Goal: Task Accomplishment & Management: Manage account settings

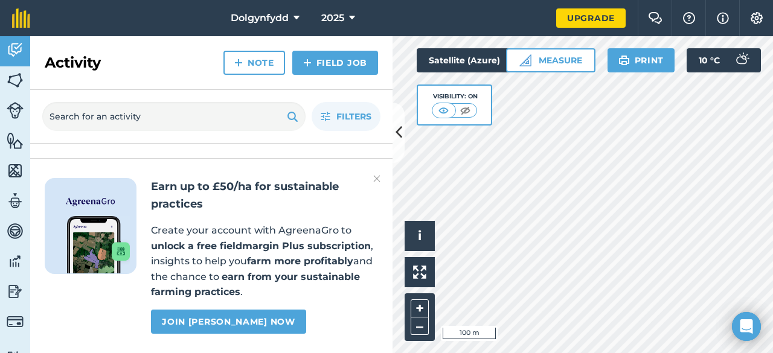
drag, startPoint x: 342, startPoint y: 201, endPoint x: 243, endPoint y: 201, distance: 99.0
click at [243, 201] on h2 "Earn up to £50/ha for sustainable practices" at bounding box center [264, 195] width 227 height 35
click at [378, 180] on img at bounding box center [376, 178] width 7 height 14
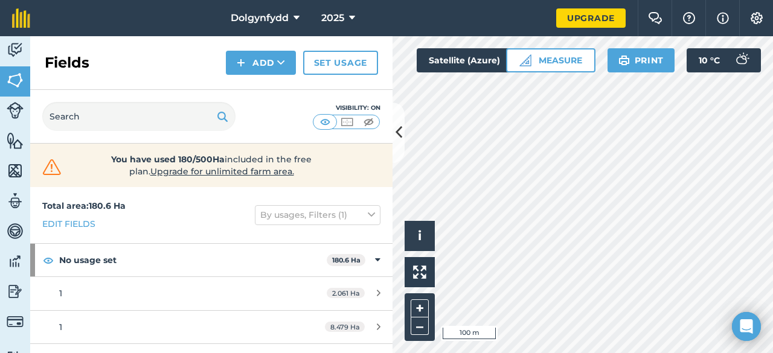
click at [244, 49] on div "Fields Add Set usage" at bounding box center [211, 63] width 362 height 54
click at [256, 59] on button "Add" at bounding box center [261, 63] width 70 height 24
click at [257, 93] on link "Draw" at bounding box center [261, 90] width 66 height 27
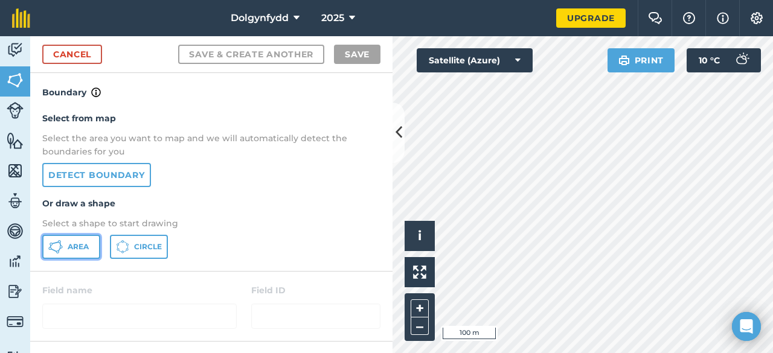
click at [81, 241] on button "Area" at bounding box center [71, 247] width 58 height 24
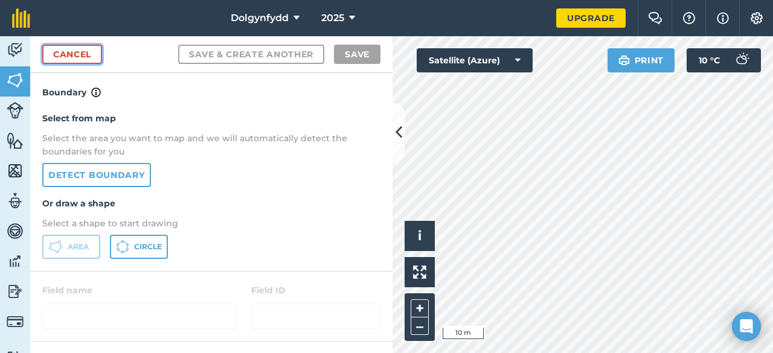
click at [63, 54] on link "Cancel" at bounding box center [72, 54] width 60 height 19
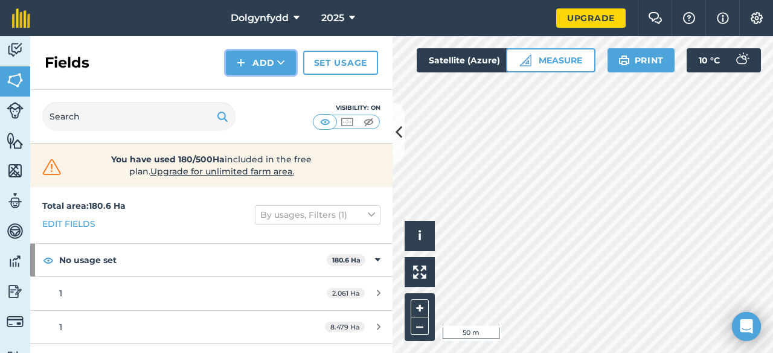
click at [272, 60] on button "Add" at bounding box center [261, 63] width 70 height 24
click at [269, 83] on link "Draw" at bounding box center [261, 90] width 66 height 27
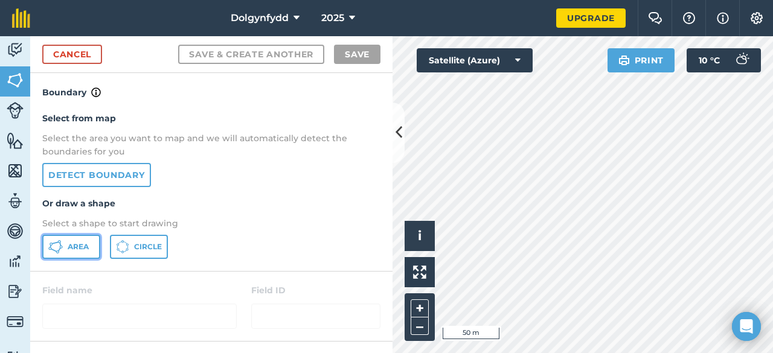
drag, startPoint x: 68, startPoint y: 243, endPoint x: 74, endPoint y: 241, distance: 6.7
click at [69, 243] on span "Area" at bounding box center [78, 247] width 21 height 10
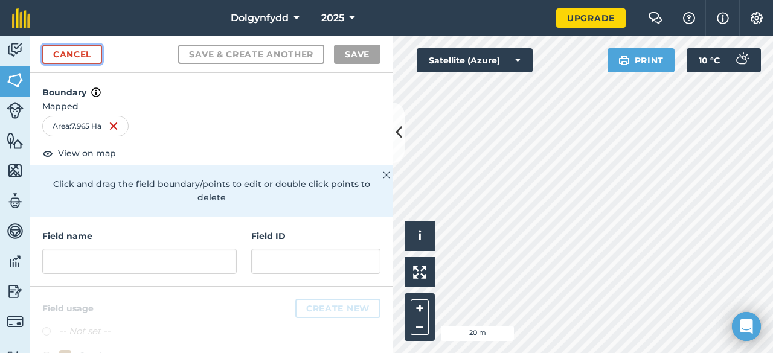
drag, startPoint x: 381, startPoint y: 207, endPoint x: 54, endPoint y: 56, distance: 360.3
click at [54, 56] on link "Cancel" at bounding box center [72, 54] width 60 height 19
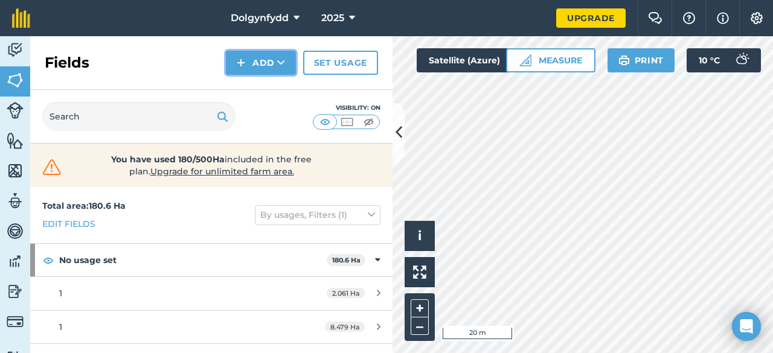
click at [251, 58] on button "Add" at bounding box center [261, 63] width 70 height 24
click at [251, 91] on link "Draw" at bounding box center [261, 90] width 66 height 27
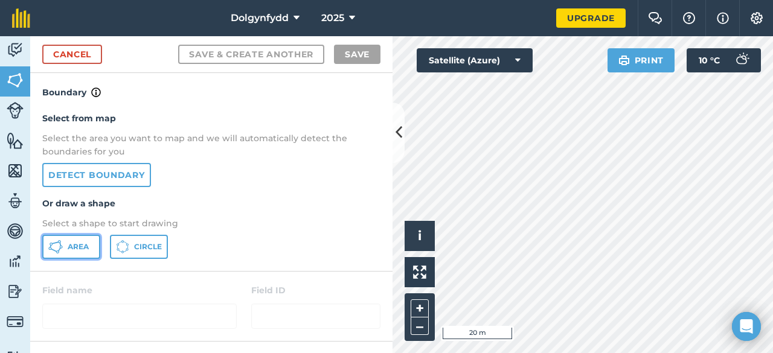
click at [87, 247] on span "Area" at bounding box center [78, 247] width 21 height 10
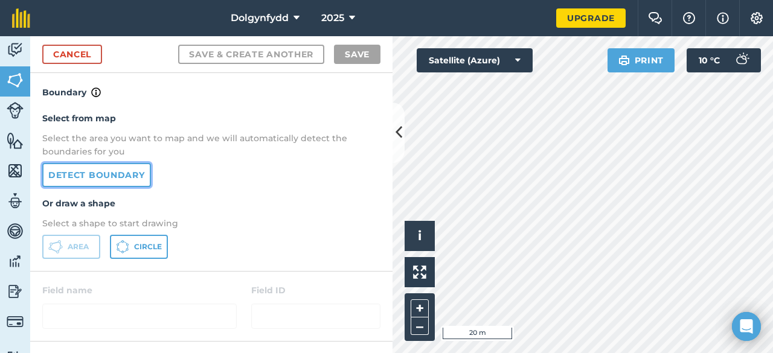
click at [117, 175] on link "Detect boundary" at bounding box center [96, 175] width 109 height 24
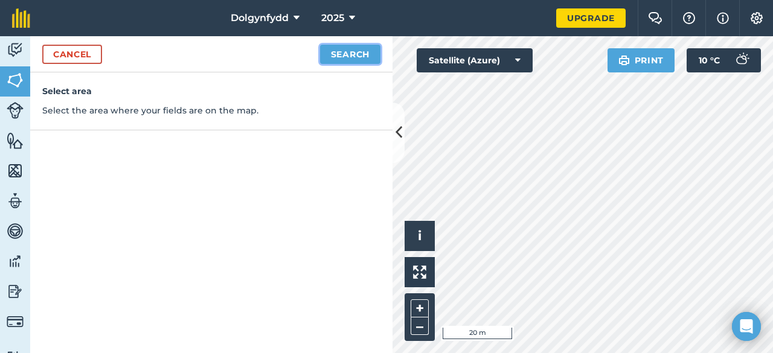
click at [333, 56] on button "Search" at bounding box center [350, 54] width 60 height 19
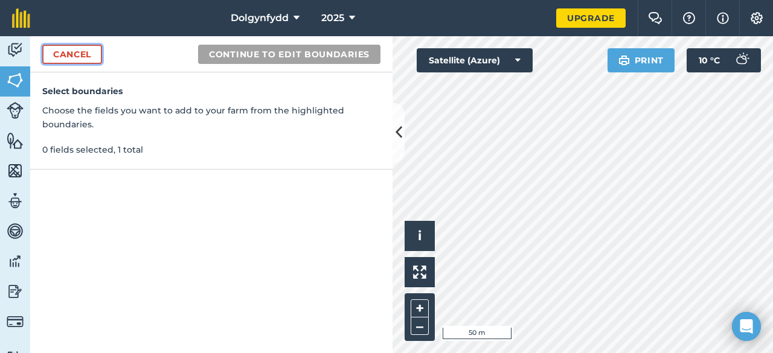
click at [46, 48] on link "Cancel" at bounding box center [72, 54] width 60 height 19
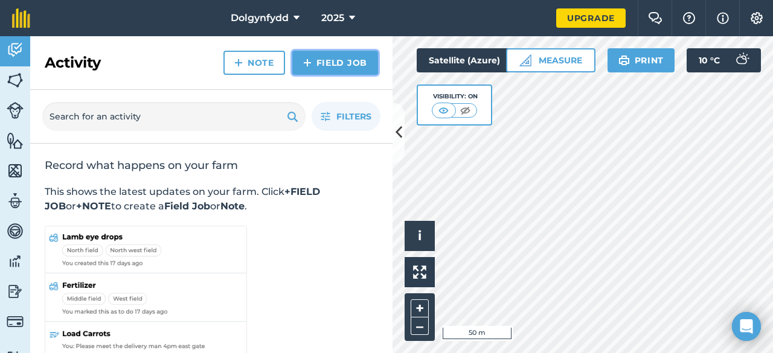
click at [317, 54] on link "Field Job" at bounding box center [335, 63] width 86 height 24
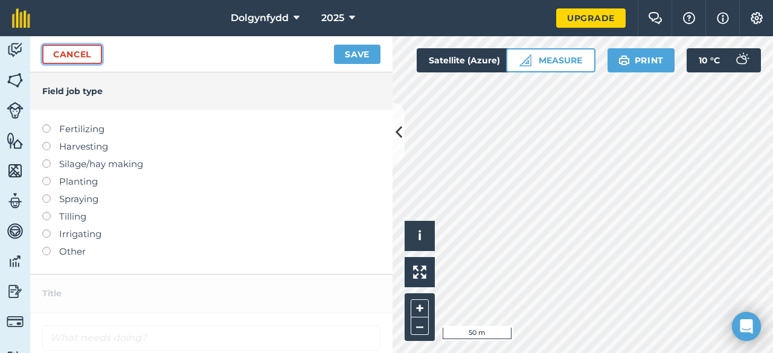
click at [60, 48] on link "Cancel" at bounding box center [72, 54] width 60 height 19
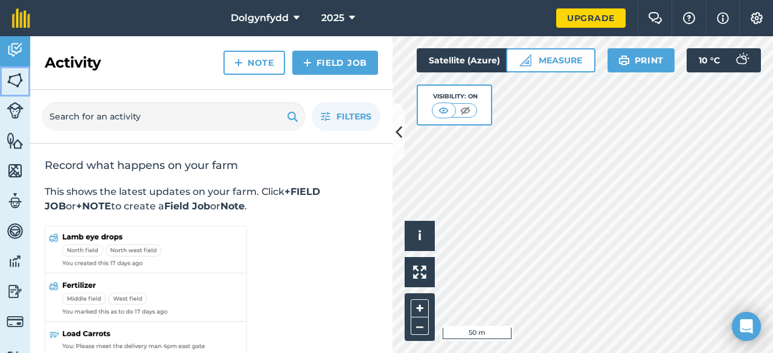
click at [17, 83] on img at bounding box center [15, 80] width 17 height 18
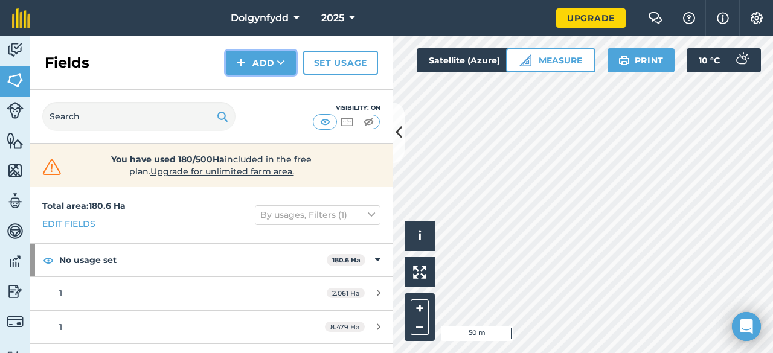
click at [254, 71] on button "Add" at bounding box center [261, 63] width 70 height 24
click at [270, 99] on link "Draw" at bounding box center [261, 90] width 66 height 27
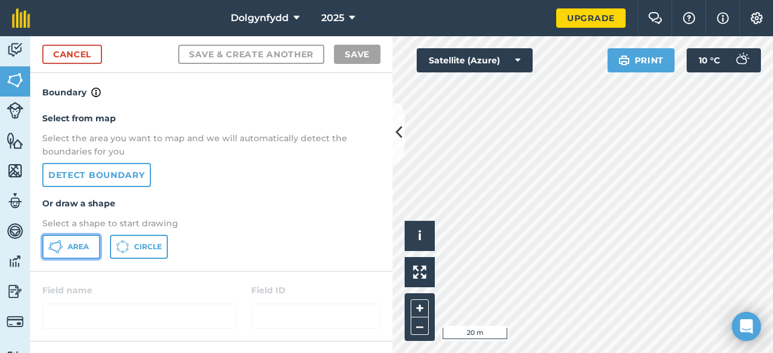
click at [86, 251] on span "Area" at bounding box center [78, 247] width 21 height 10
click at [530, 63] on div "Click to start drawing i © 2025 TomTom, Microsoft 20 m + – Satellite (Azure) Pr…" at bounding box center [582, 194] width 380 height 317
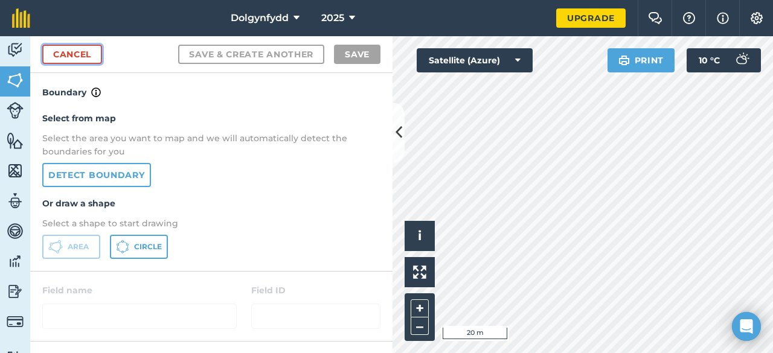
click at [88, 56] on link "Cancel" at bounding box center [72, 54] width 60 height 19
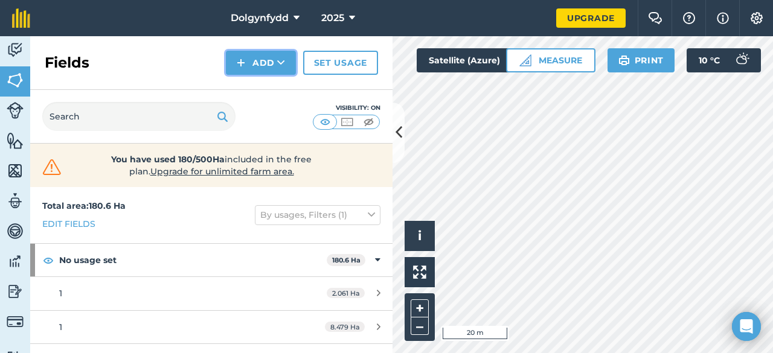
click at [260, 57] on button "Add" at bounding box center [261, 63] width 70 height 24
click at [263, 83] on link "Draw" at bounding box center [261, 90] width 66 height 27
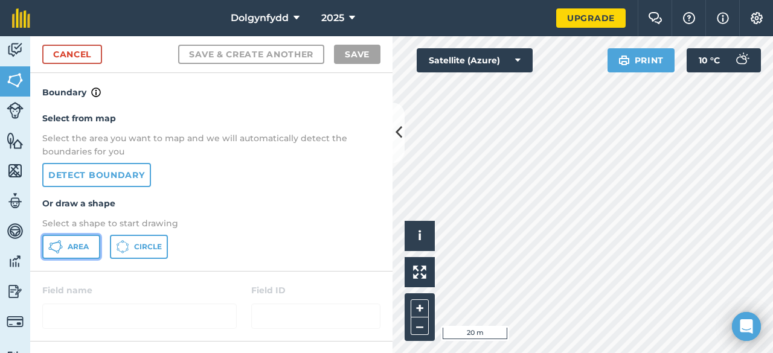
click at [75, 242] on span "Area" at bounding box center [78, 247] width 21 height 10
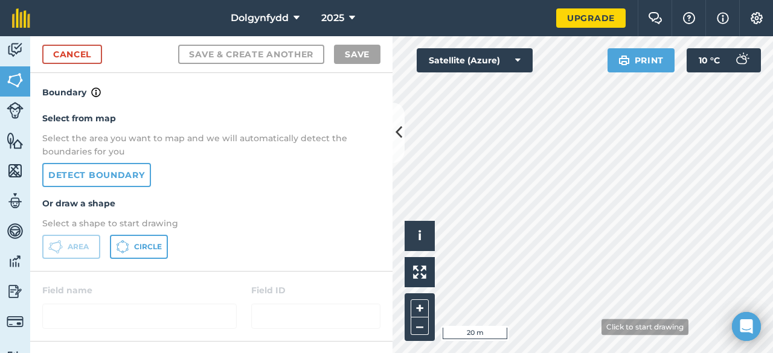
click at [550, 352] on html "Dolgynfydd 2025 Upgrade Farm Chat Help Info Settings Map printing is not availa…" at bounding box center [386, 176] width 773 height 353
click at [627, 352] on html "Dolgynfydd 2025 Upgrade Farm Chat Help Info Settings Map printing is not availa…" at bounding box center [386, 176] width 773 height 353
click at [461, 246] on div "Click to start drawing i © 2025 TomTom, Microsoft 20 m + –" at bounding box center [582, 194] width 380 height 317
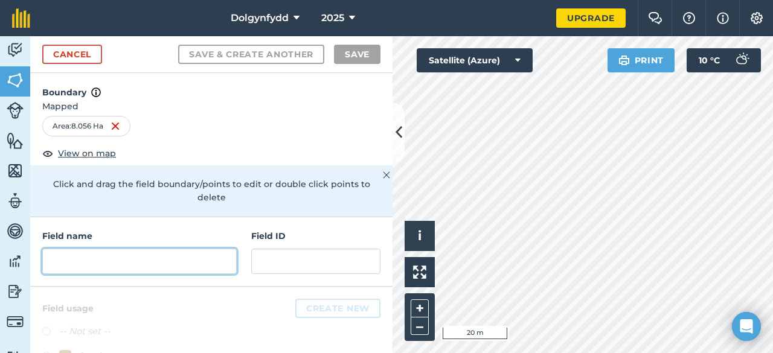
click at [171, 254] on input "text" at bounding box center [139, 261] width 194 height 25
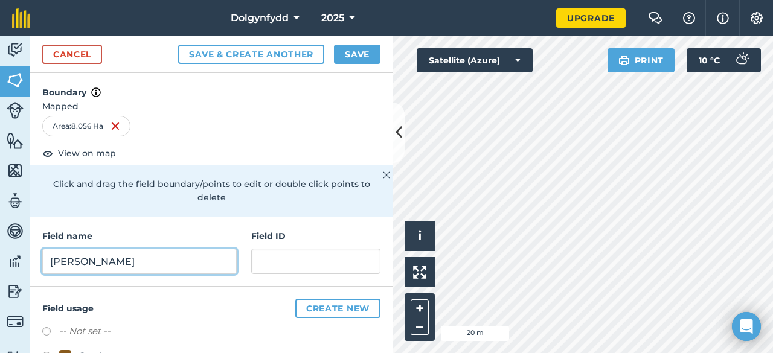
type input "ty gwyn"
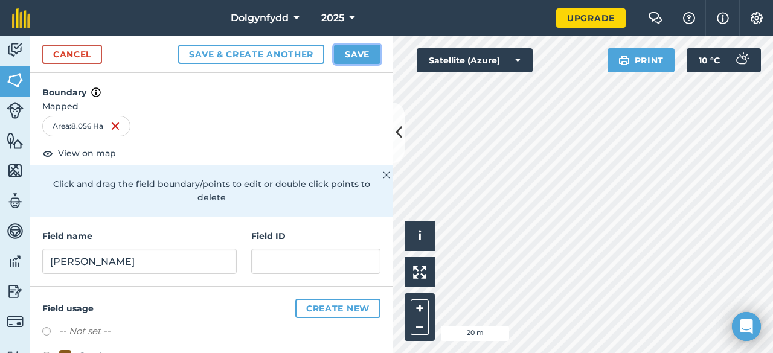
click at [366, 58] on button "Save" at bounding box center [357, 54] width 46 height 19
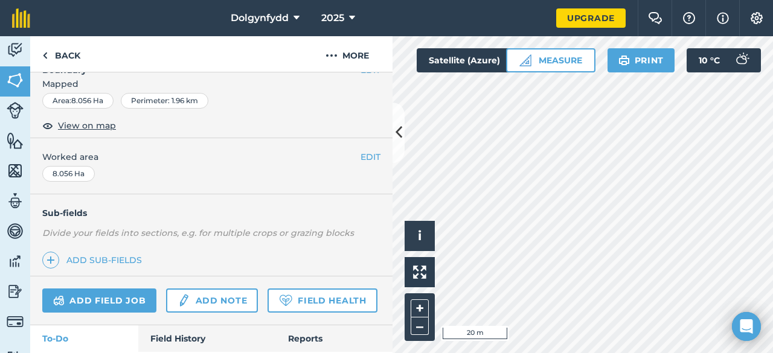
scroll to position [181, 0]
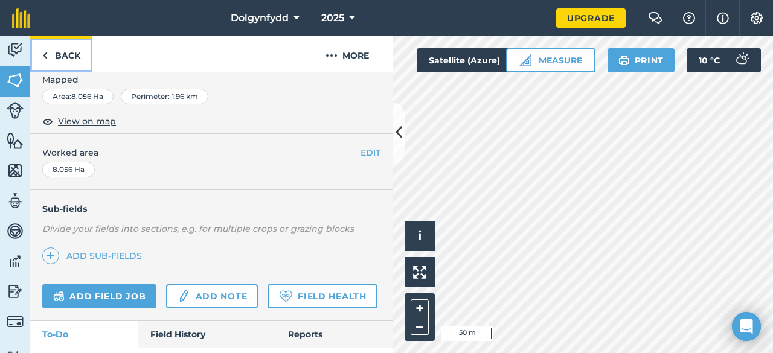
click at [69, 51] on link "Back" at bounding box center [61, 54] width 62 height 36
click at [54, 54] on link "Back" at bounding box center [61, 54] width 62 height 36
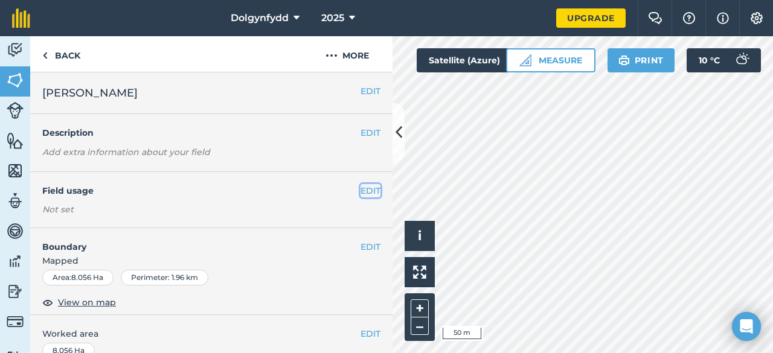
click at [362, 193] on button "EDIT" at bounding box center [370, 190] width 20 height 13
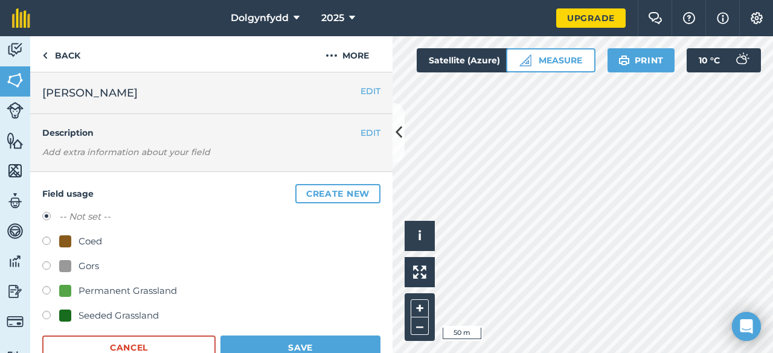
click at [45, 294] on label at bounding box center [50, 292] width 17 height 12
radio input "true"
radio input "false"
click at [324, 351] on button "Save" at bounding box center [300, 348] width 160 height 24
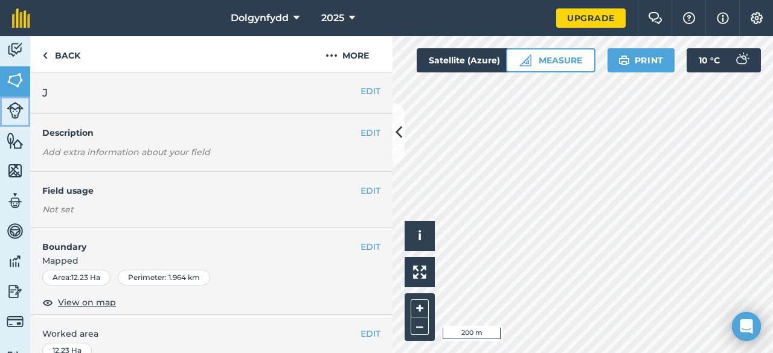
drag, startPoint x: 389, startPoint y: 51, endPoint x: 13, endPoint y: 69, distance: 377.1
click at [18, 109] on img at bounding box center [15, 110] width 17 height 17
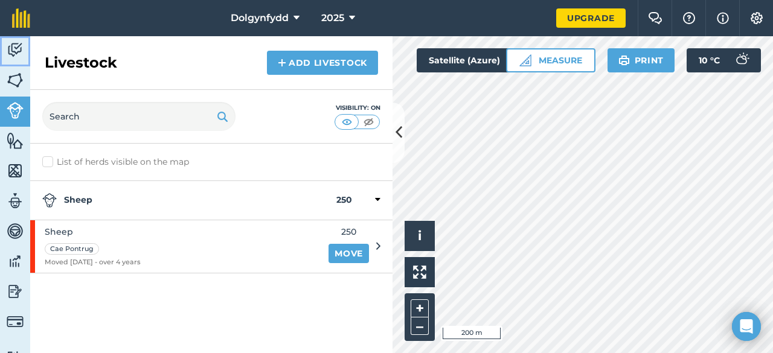
click at [10, 42] on img at bounding box center [15, 50] width 17 height 18
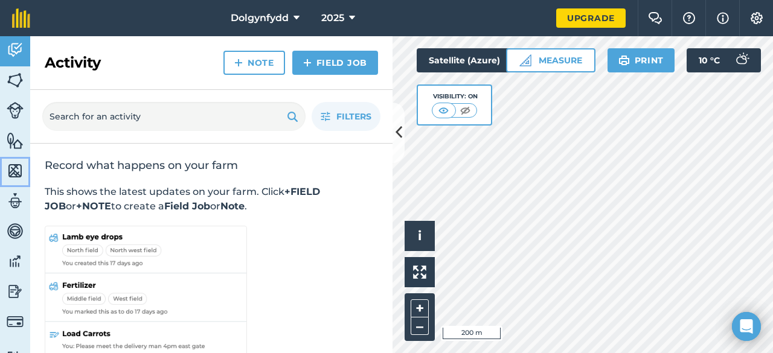
click at [13, 170] on img at bounding box center [15, 171] width 17 height 18
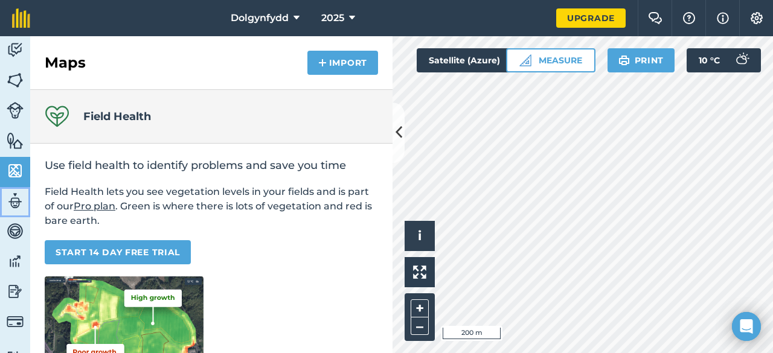
click at [11, 197] on img at bounding box center [15, 201] width 17 height 18
select select "MEMBER"
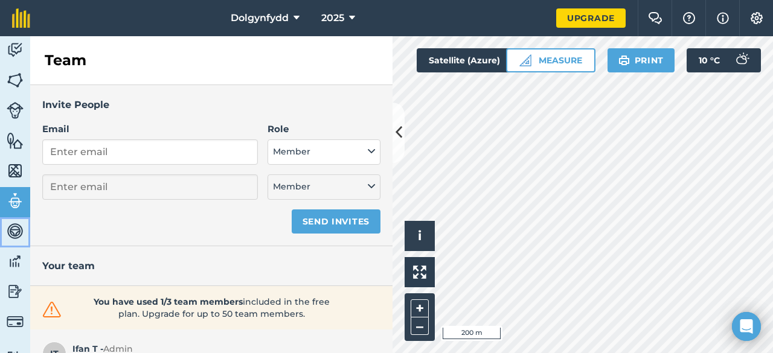
click at [12, 223] on img at bounding box center [15, 231] width 17 height 18
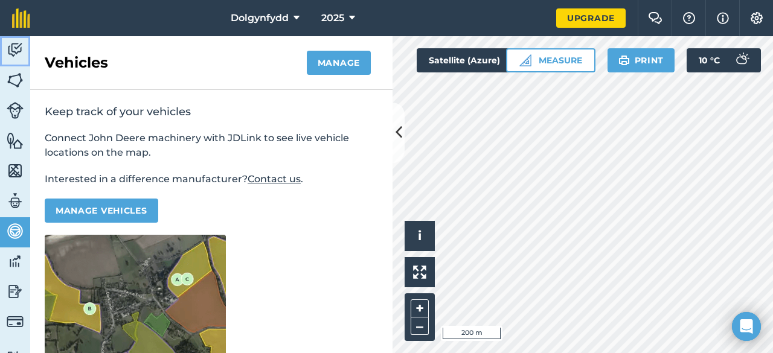
click at [13, 66] on link "Activity" at bounding box center [15, 51] width 30 height 30
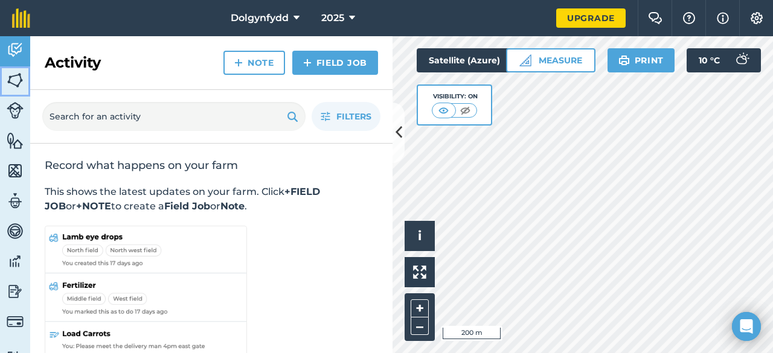
click at [13, 86] on img at bounding box center [15, 80] width 17 height 18
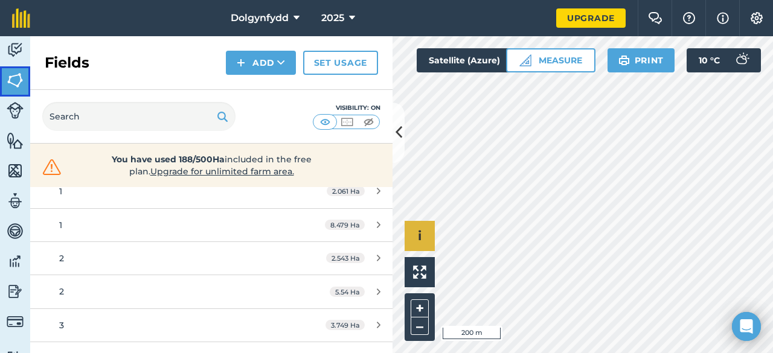
scroll to position [121, 0]
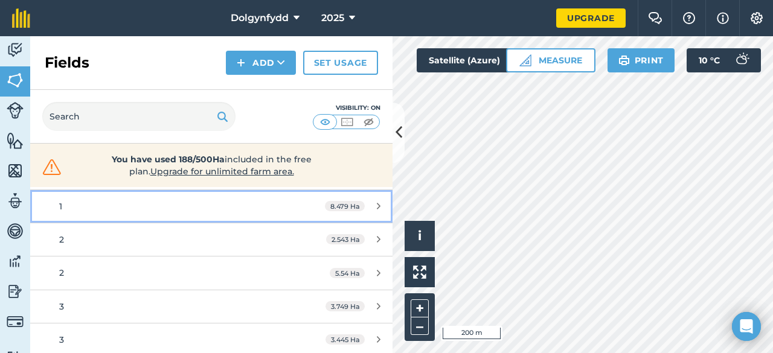
click at [369, 197] on link "1 8.479 Ha" at bounding box center [211, 206] width 362 height 33
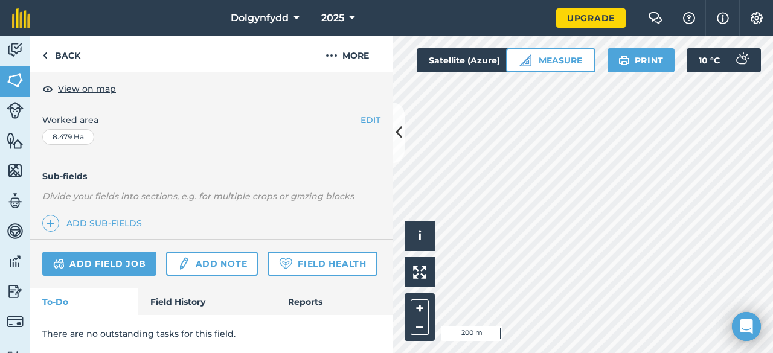
scroll to position [244, 0]
click at [70, 59] on link "Back" at bounding box center [61, 54] width 62 height 36
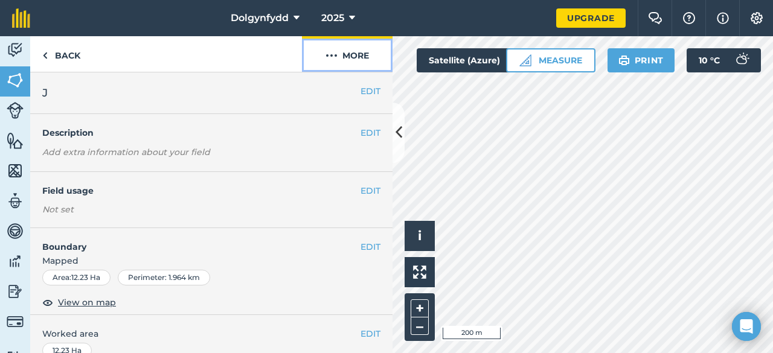
click at [348, 55] on button "More" at bounding box center [347, 54] width 91 height 36
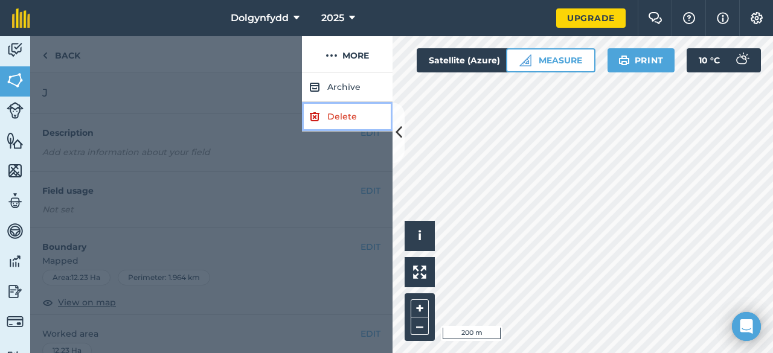
click at [337, 124] on link "Delete" at bounding box center [347, 117] width 91 height 30
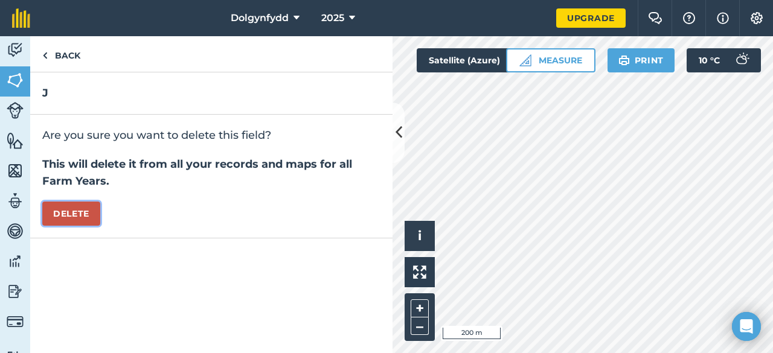
click at [69, 209] on button "Delete" at bounding box center [71, 214] width 58 height 24
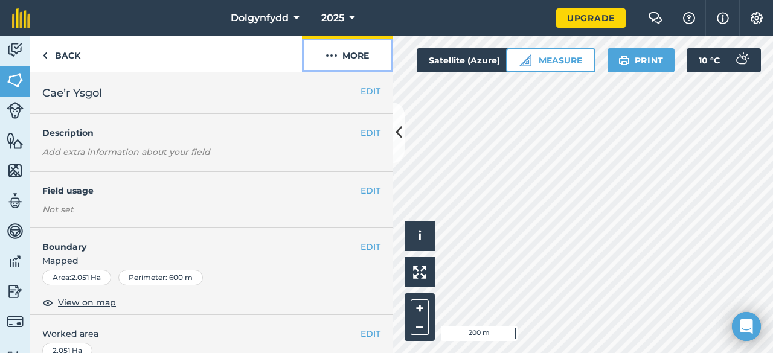
drag, startPoint x: 386, startPoint y: 209, endPoint x: 339, endPoint y: 49, distance: 167.3
click at [339, 49] on button "More" at bounding box center [347, 54] width 91 height 36
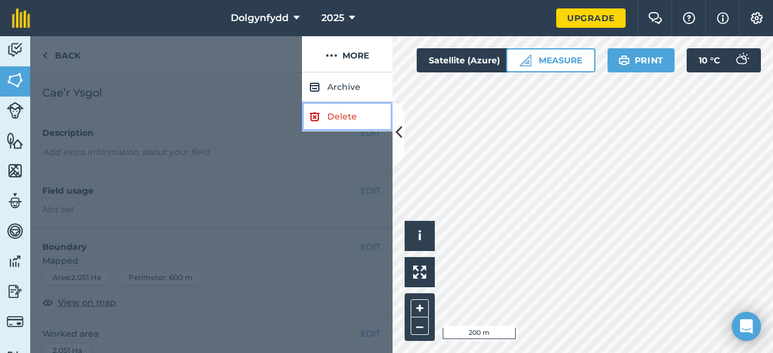
click at [345, 113] on link "Delete" at bounding box center [347, 117] width 91 height 30
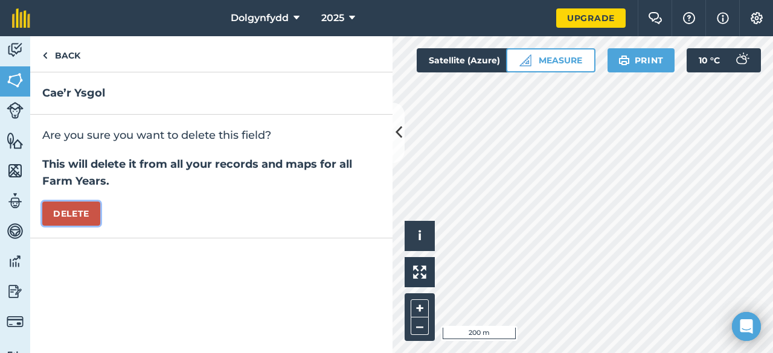
click at [85, 214] on button "Delete" at bounding box center [71, 214] width 58 height 24
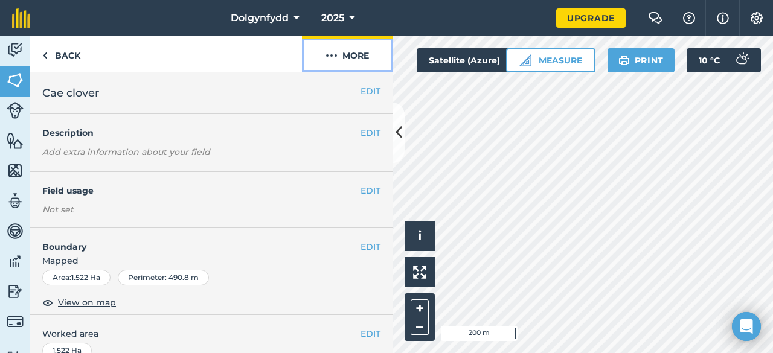
drag, startPoint x: 336, startPoint y: 188, endPoint x: 346, endPoint y: 63, distance: 125.4
click at [346, 63] on button "More" at bounding box center [347, 54] width 91 height 36
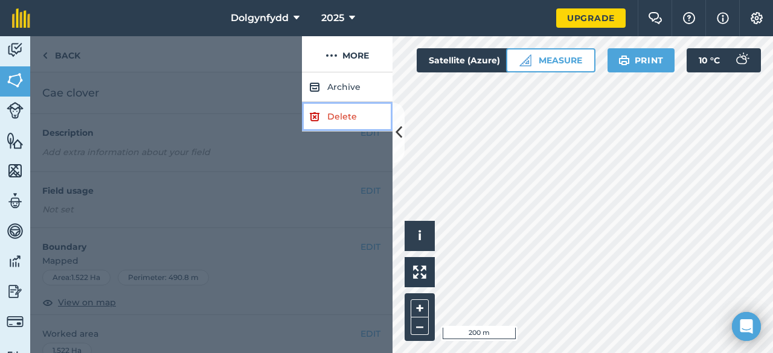
click at [332, 113] on link "Delete" at bounding box center [347, 117] width 91 height 30
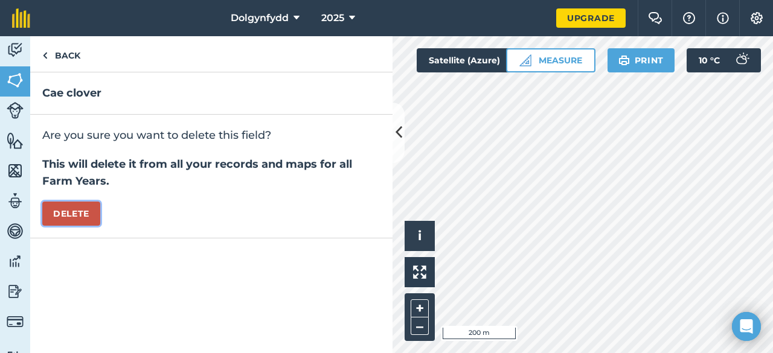
click at [51, 215] on button "Delete" at bounding box center [71, 214] width 58 height 24
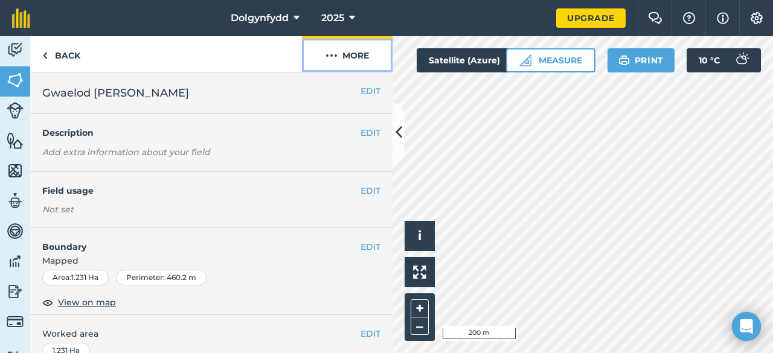
click at [362, 57] on button "More" at bounding box center [347, 54] width 91 height 36
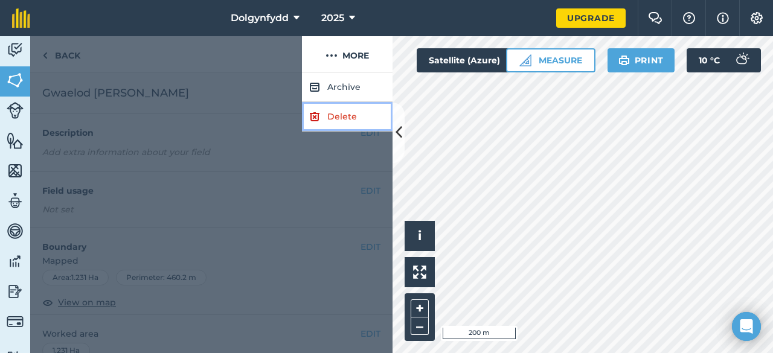
click at [351, 127] on link "Delete" at bounding box center [347, 117] width 91 height 30
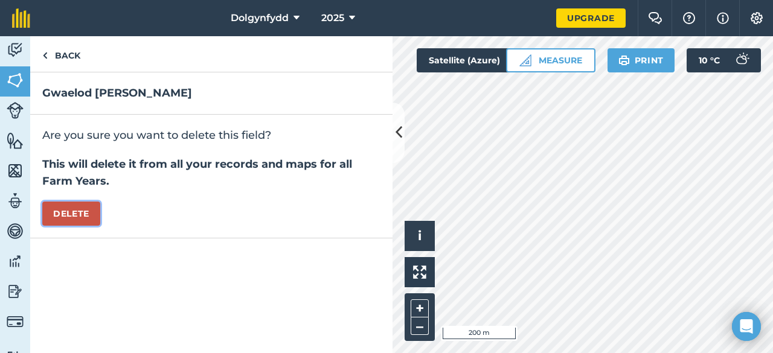
click at [92, 208] on button "Delete" at bounding box center [71, 214] width 58 height 24
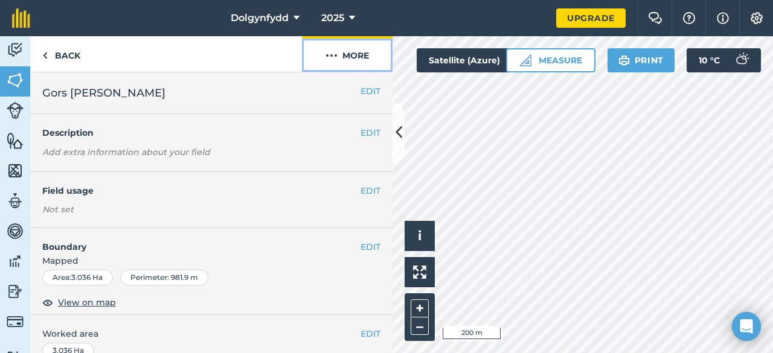
click at [327, 51] on img at bounding box center [331, 55] width 12 height 14
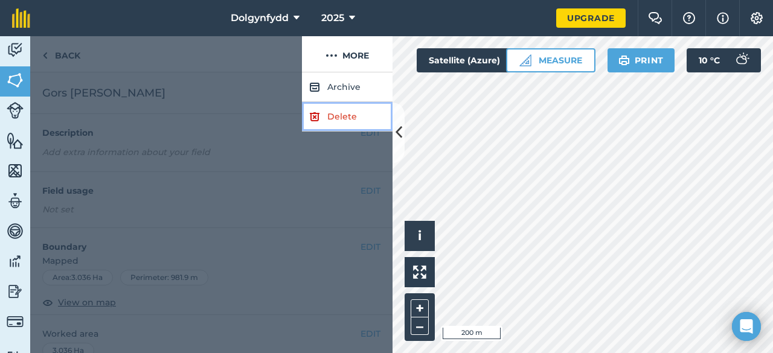
click at [307, 120] on link "Delete" at bounding box center [347, 117] width 91 height 30
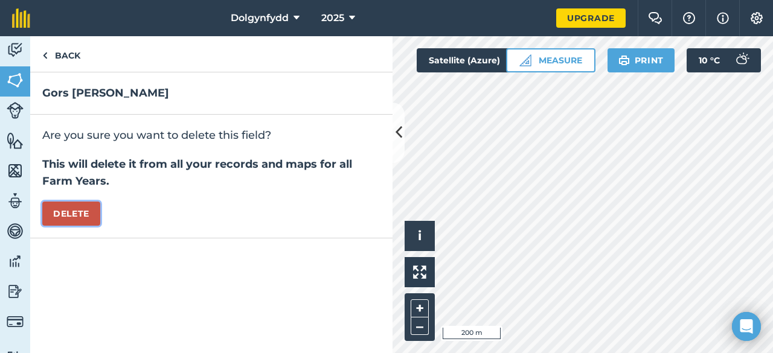
click at [78, 209] on button "Delete" at bounding box center [71, 214] width 58 height 24
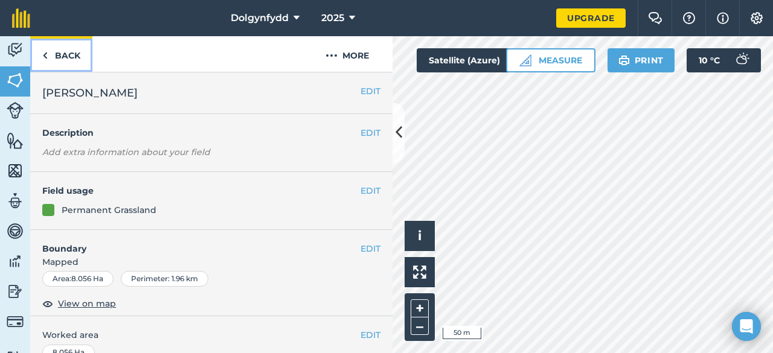
click at [72, 64] on link "Back" at bounding box center [61, 54] width 62 height 36
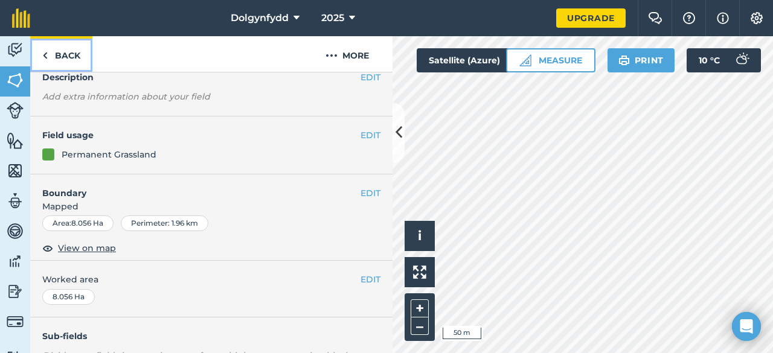
scroll to position [181, 0]
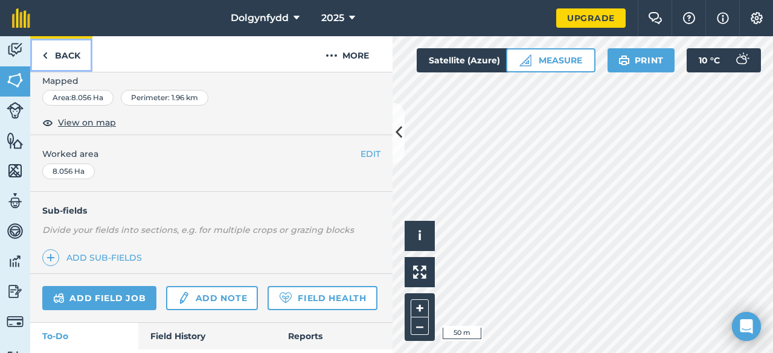
click at [68, 56] on link "Back" at bounding box center [61, 54] width 62 height 36
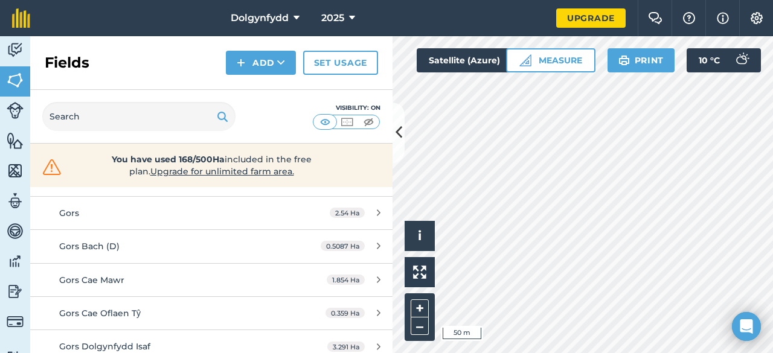
scroll to position [2349, 0]
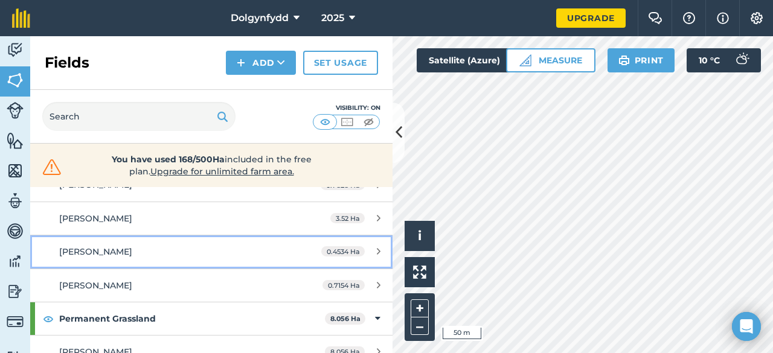
click at [134, 245] on div "Tŷ Gwyn" at bounding box center [172, 251] width 227 height 13
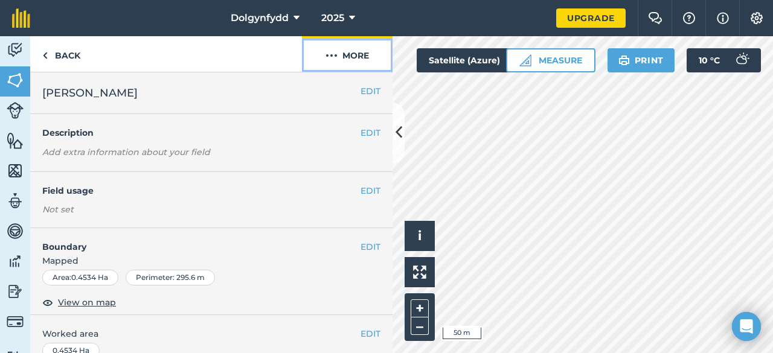
click at [333, 44] on button "More" at bounding box center [347, 54] width 91 height 36
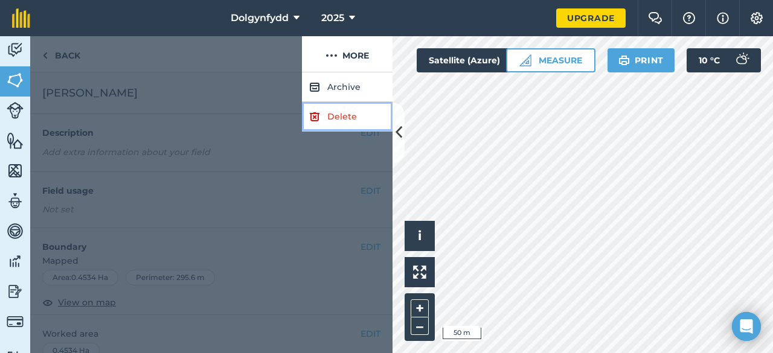
click at [322, 109] on link "Delete" at bounding box center [347, 117] width 91 height 30
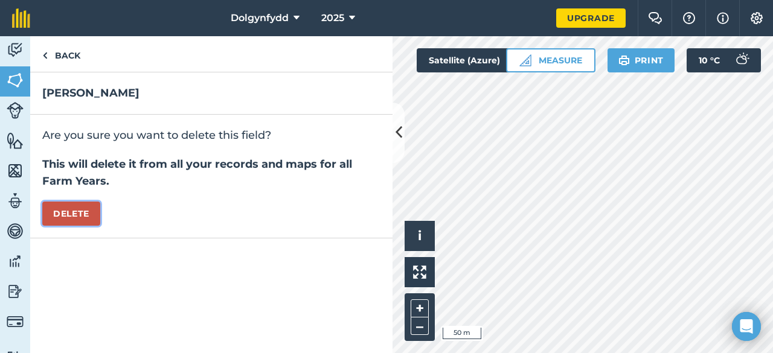
click at [67, 205] on button "Delete" at bounding box center [71, 214] width 58 height 24
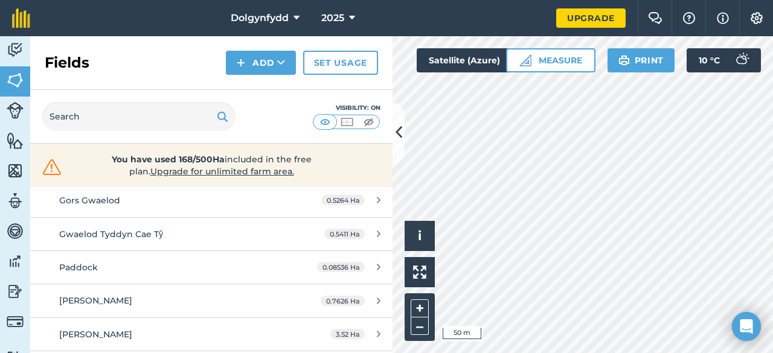
scroll to position [2233, 0]
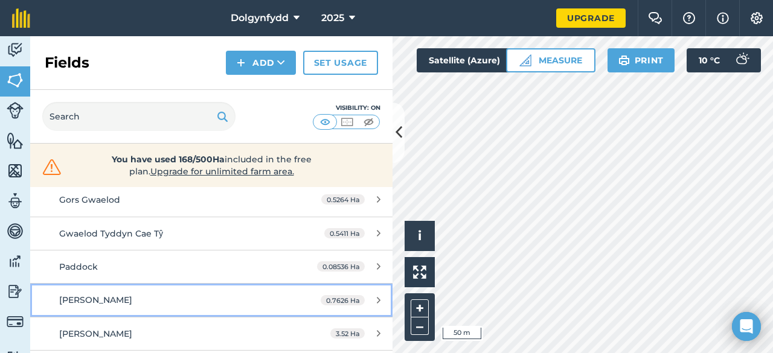
click at [349, 284] on link "Ty Gwyn 0.7626 Ha" at bounding box center [211, 300] width 362 height 33
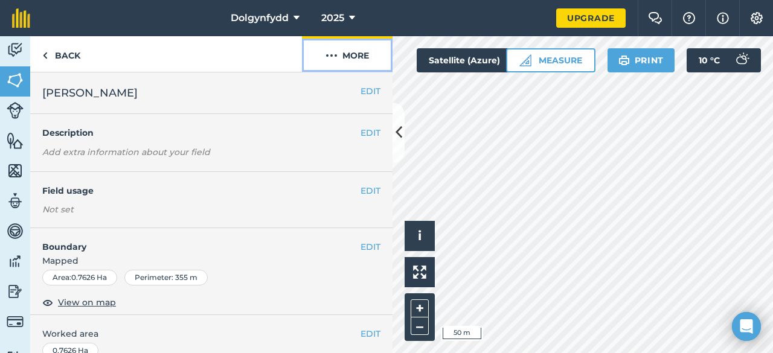
click at [336, 61] on img at bounding box center [331, 55] width 12 height 14
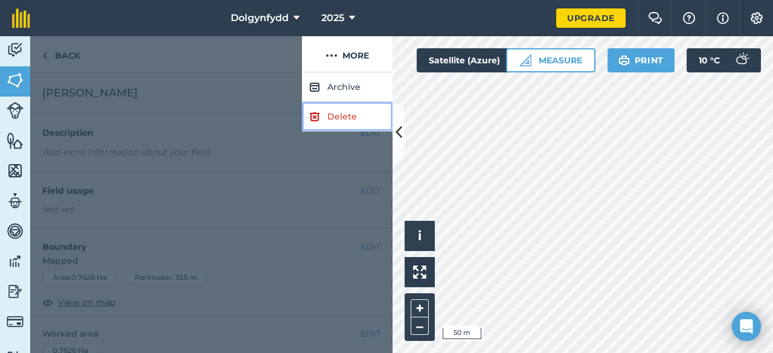
click at [327, 121] on link "Delete" at bounding box center [347, 117] width 91 height 30
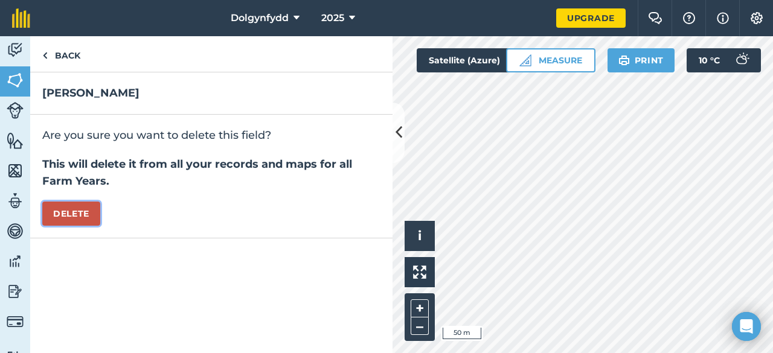
click at [91, 214] on button "Delete" at bounding box center [71, 214] width 58 height 24
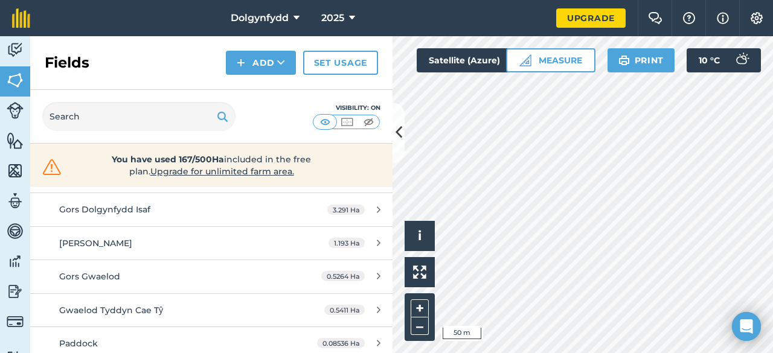
scroll to position [2282, 0]
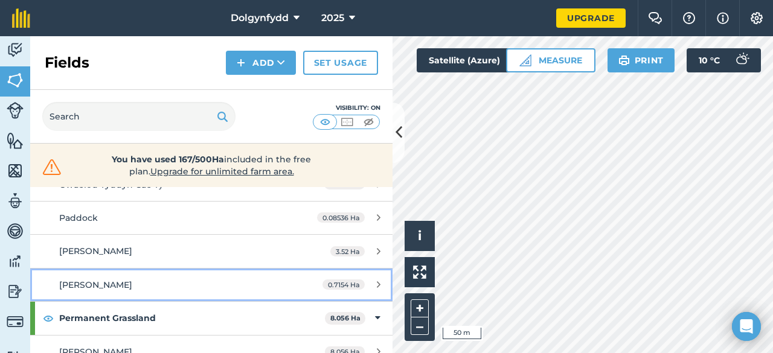
click at [92, 279] on span "Tŷ Gwyn" at bounding box center [95, 284] width 73 height 11
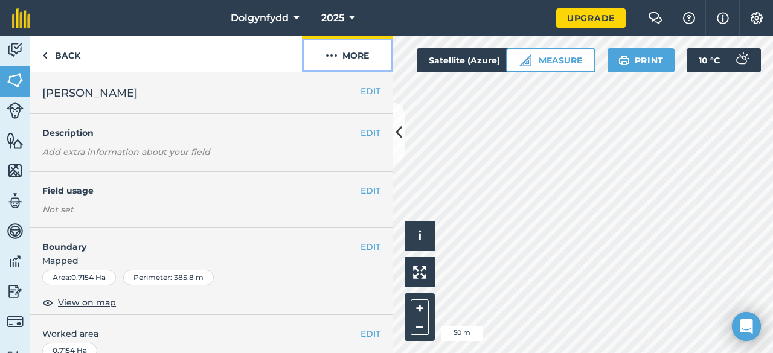
click at [339, 53] on button "More" at bounding box center [347, 54] width 91 height 36
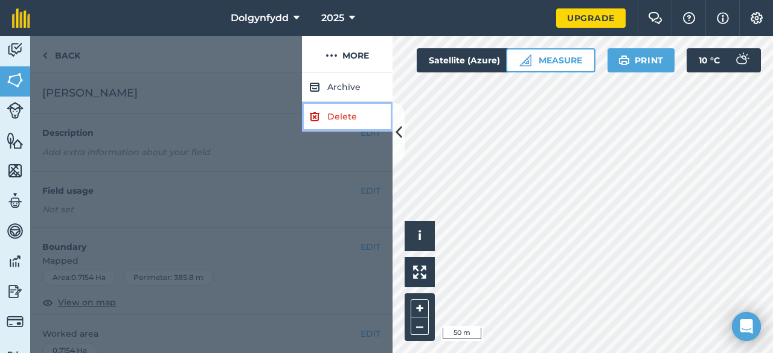
click at [325, 125] on link "Delete" at bounding box center [347, 117] width 91 height 30
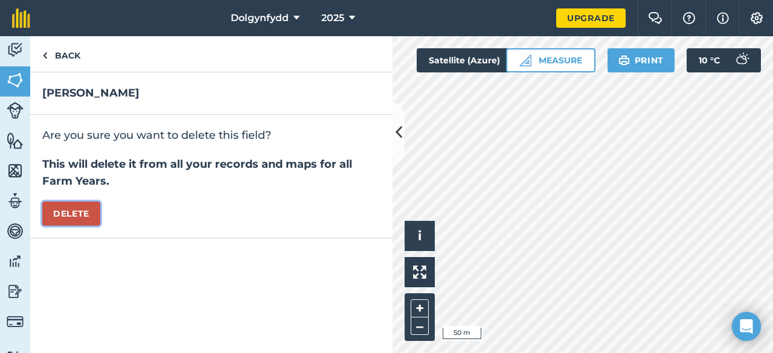
click at [60, 209] on button "Delete" at bounding box center [71, 214] width 58 height 24
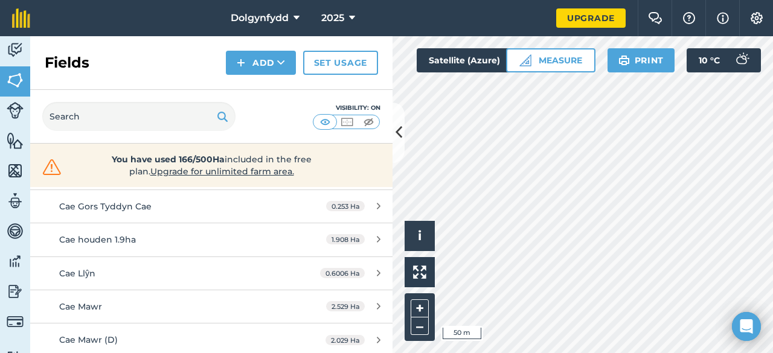
scroll to position [1147, 0]
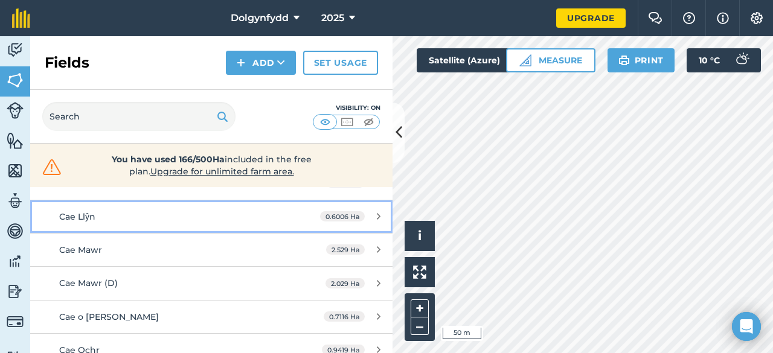
click at [147, 200] on link "Cae Llŷn 0.6006 Ha" at bounding box center [211, 216] width 362 height 33
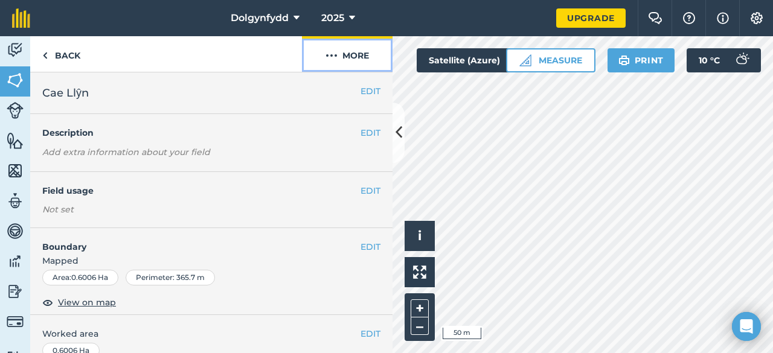
click at [368, 53] on button "More" at bounding box center [347, 54] width 91 height 36
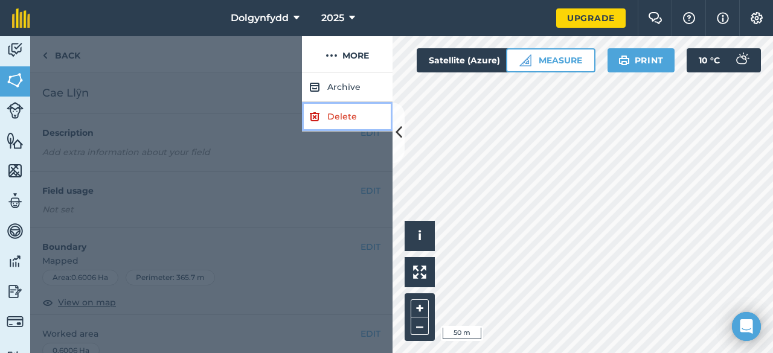
click at [343, 119] on link "Delete" at bounding box center [347, 117] width 91 height 30
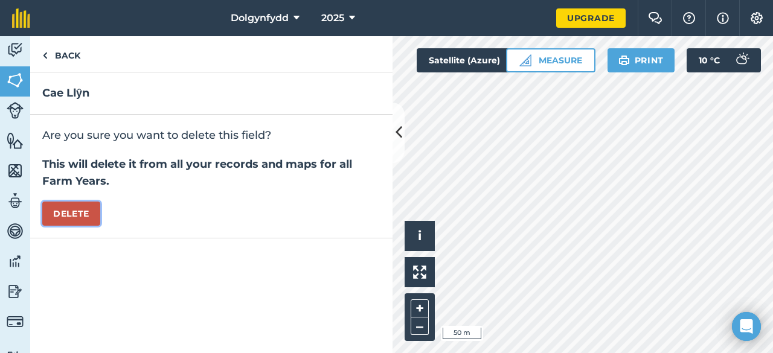
click at [80, 212] on button "Delete" at bounding box center [71, 214] width 58 height 24
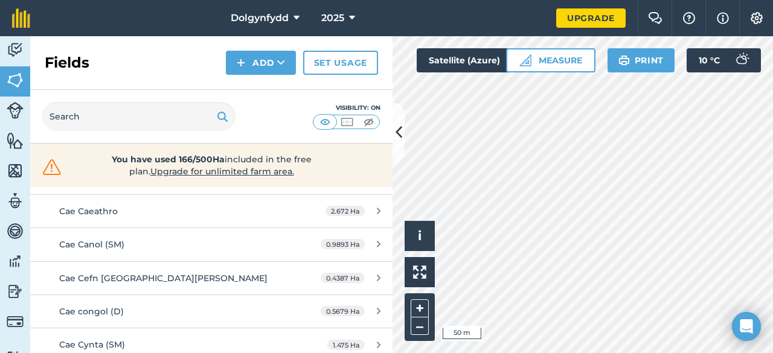
scroll to position [845, 0]
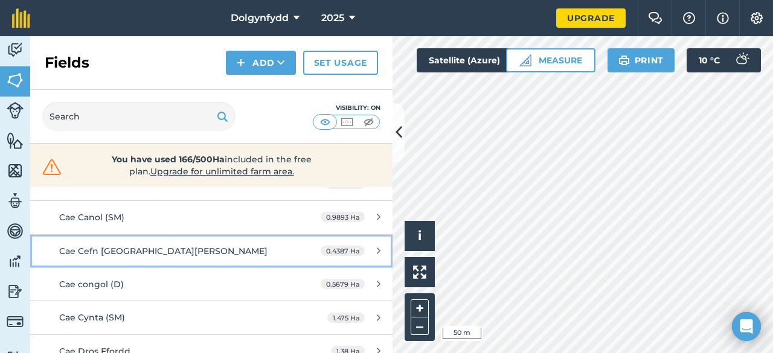
click at [113, 246] on span "Cae Cefn Tŷ Tŷ Gwyn" at bounding box center [163, 251] width 208 height 11
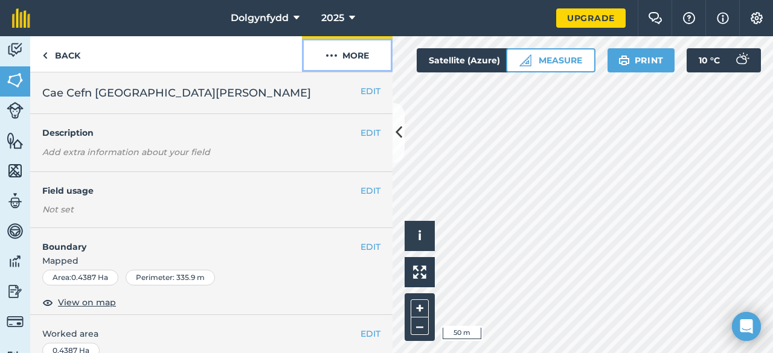
click at [348, 49] on button "More" at bounding box center [347, 54] width 91 height 36
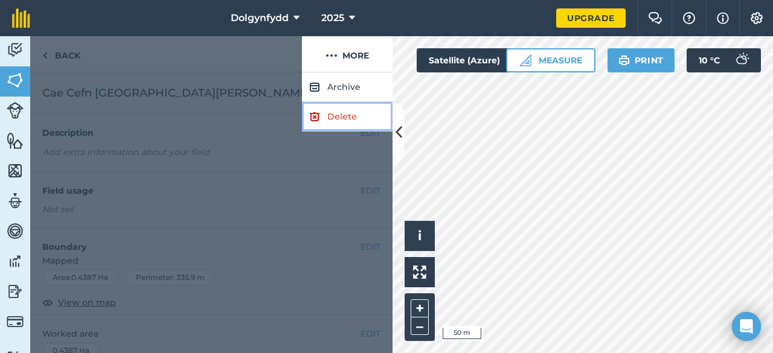
click at [342, 113] on link "Delete" at bounding box center [347, 117] width 91 height 30
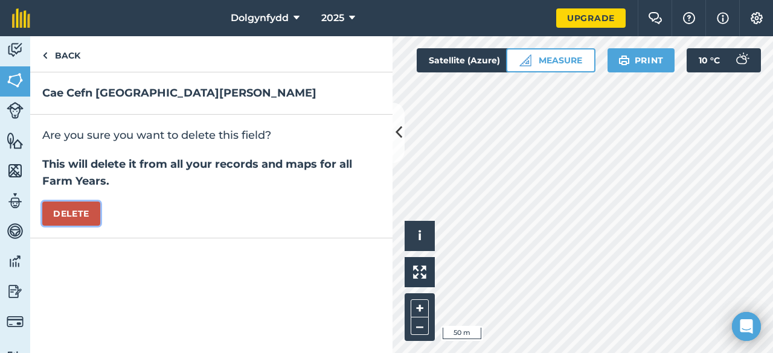
click at [65, 207] on button "Delete" at bounding box center [71, 214] width 58 height 24
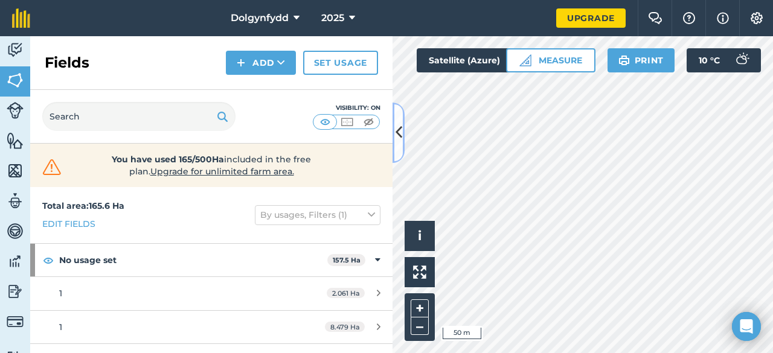
click at [401, 142] on icon at bounding box center [398, 132] width 7 height 21
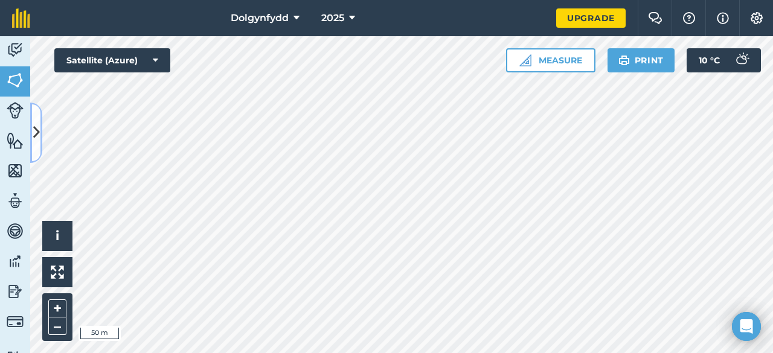
click at [42, 145] on button at bounding box center [36, 133] width 12 height 60
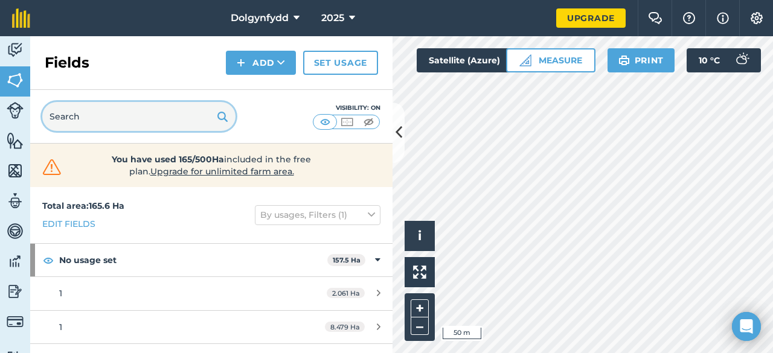
click at [143, 124] on input "text" at bounding box center [138, 116] width 193 height 29
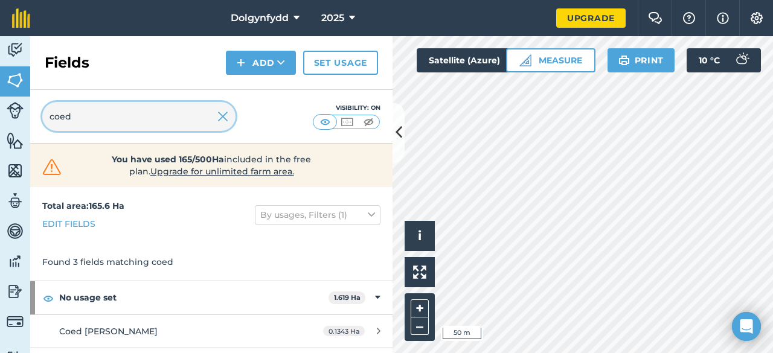
scroll to position [60, 0]
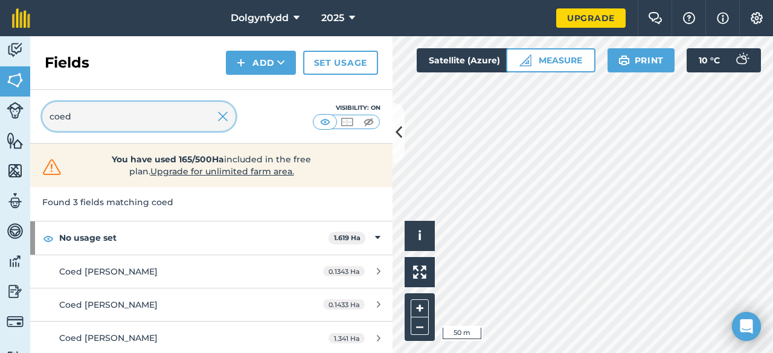
type input "coed"
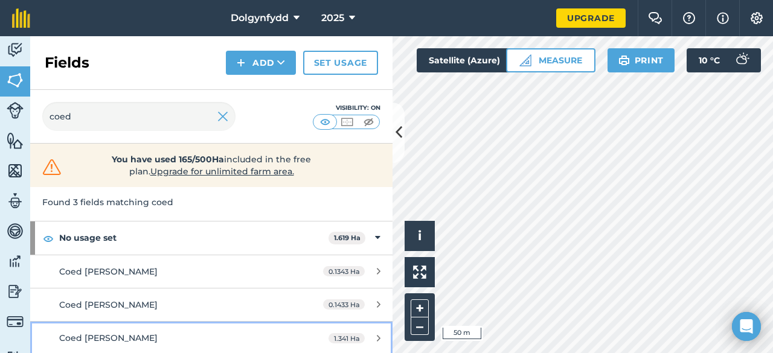
click at [145, 323] on link "Coed Tŷ Gwyn 1.341 Ha" at bounding box center [211, 338] width 362 height 33
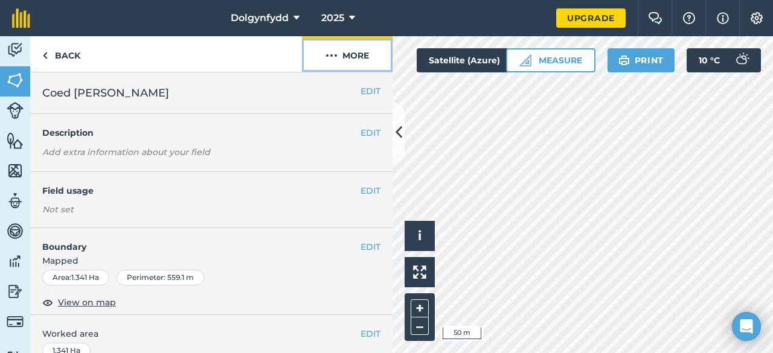
click at [360, 49] on button "More" at bounding box center [347, 54] width 91 height 36
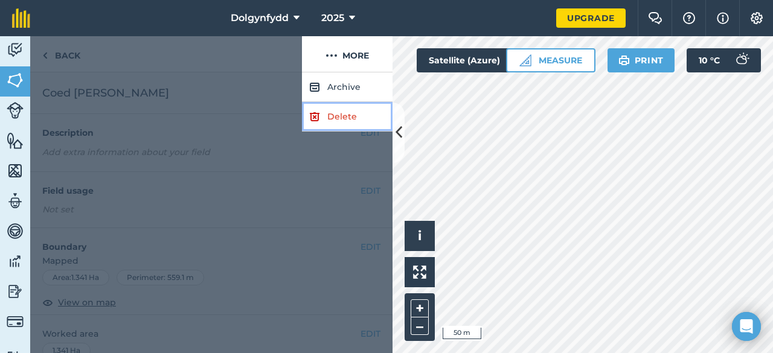
click at [340, 120] on link "Delete" at bounding box center [347, 117] width 91 height 30
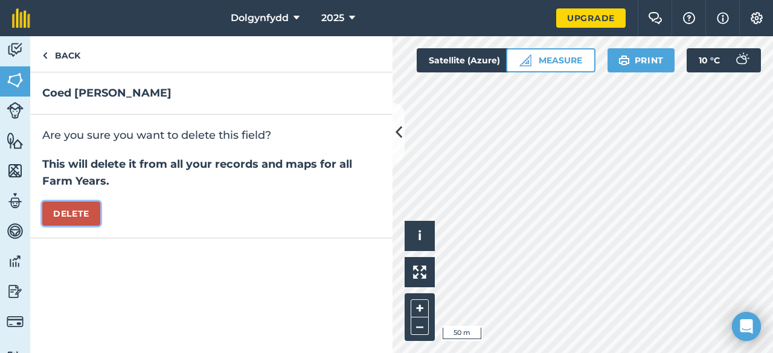
click at [50, 213] on button "Delete" at bounding box center [71, 214] width 58 height 24
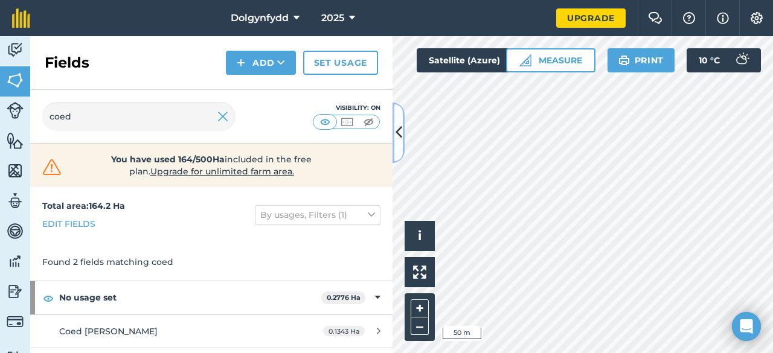
click at [394, 133] on button at bounding box center [398, 133] width 12 height 60
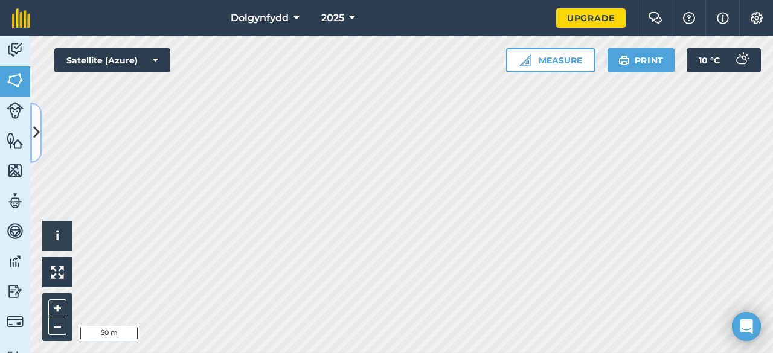
click at [33, 124] on button at bounding box center [36, 133] width 12 height 60
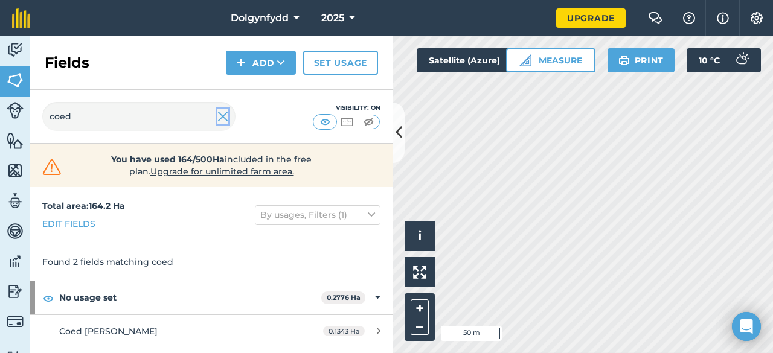
click at [221, 115] on img at bounding box center [222, 116] width 11 height 14
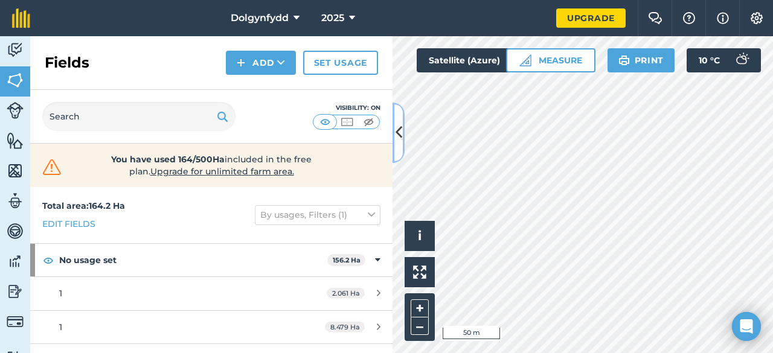
click at [399, 134] on icon at bounding box center [398, 132] width 7 height 21
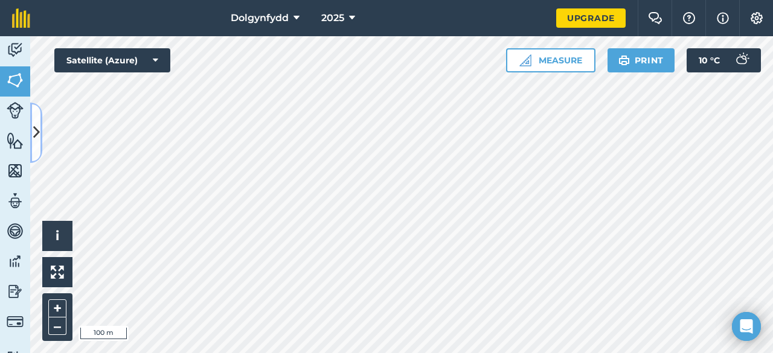
click at [41, 135] on button at bounding box center [36, 133] width 12 height 60
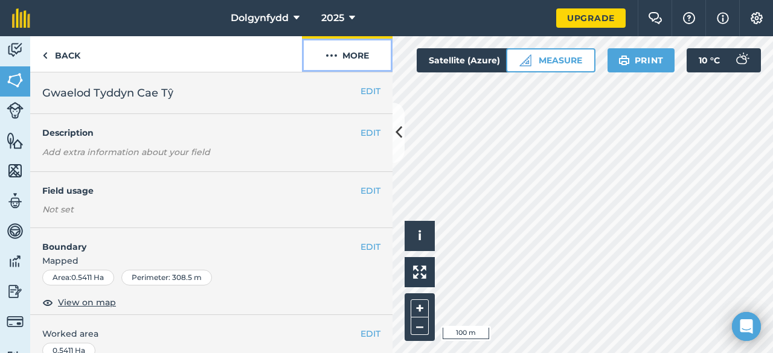
click at [342, 60] on button "More" at bounding box center [347, 54] width 91 height 36
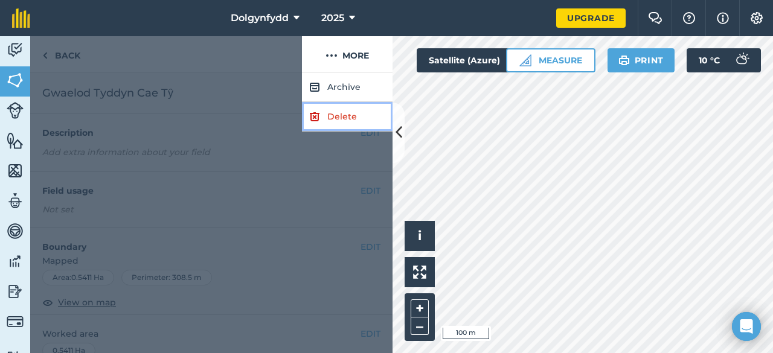
click at [327, 124] on link "Delete" at bounding box center [347, 117] width 91 height 30
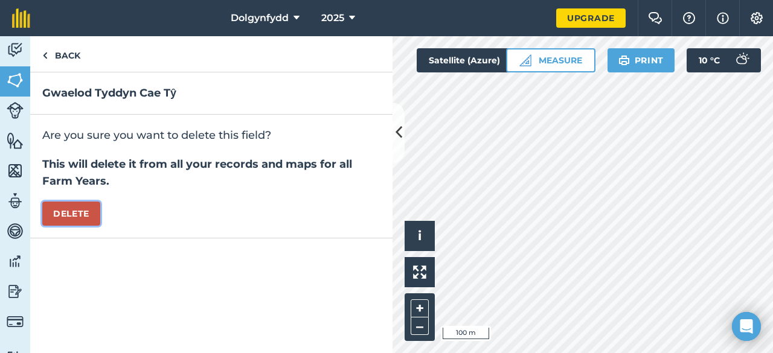
click at [81, 209] on button "Delete" at bounding box center [71, 214] width 58 height 24
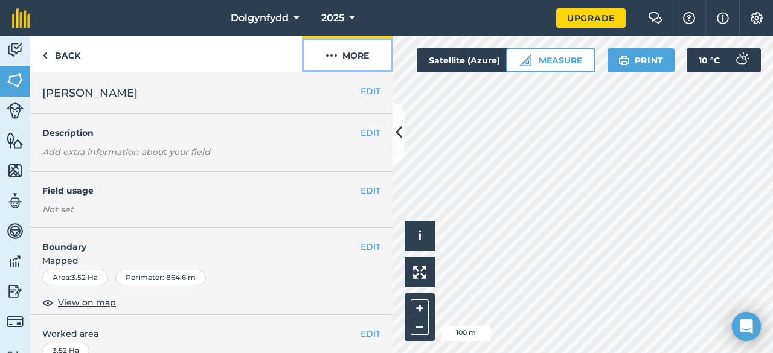
click at [361, 53] on button "More" at bounding box center [347, 54] width 91 height 36
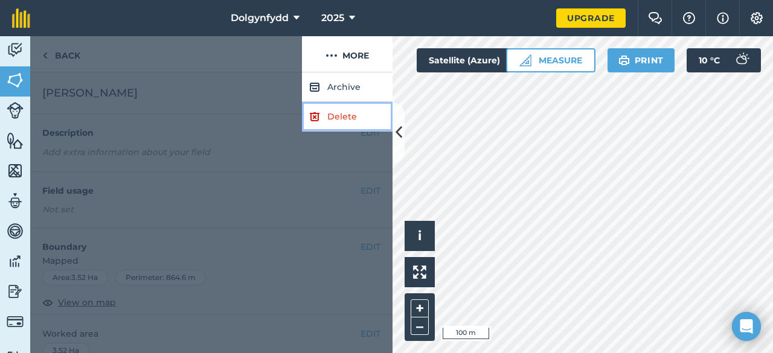
click at [321, 111] on link "Delete" at bounding box center [347, 117] width 91 height 30
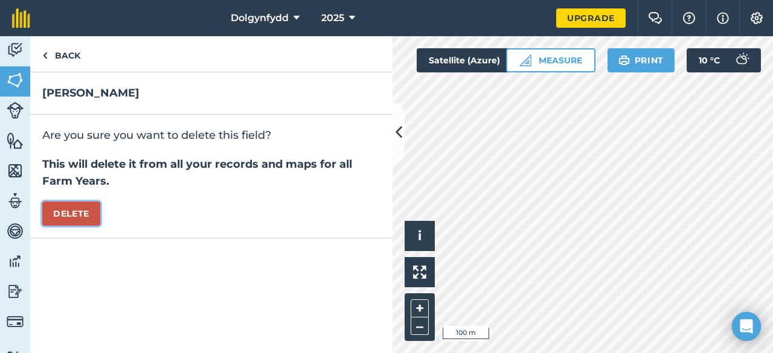
click at [74, 212] on button "Delete" at bounding box center [71, 214] width 58 height 24
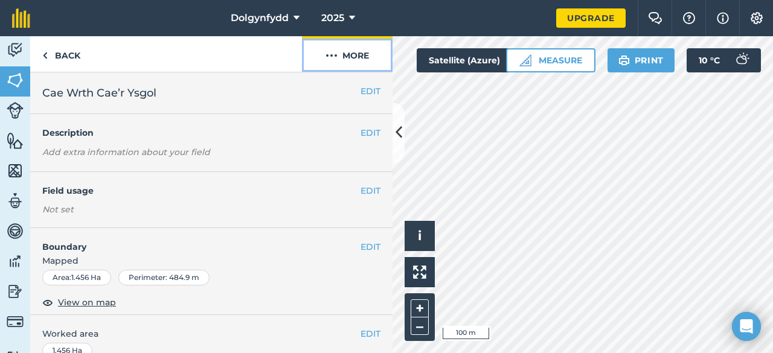
click at [354, 50] on button "More" at bounding box center [347, 54] width 91 height 36
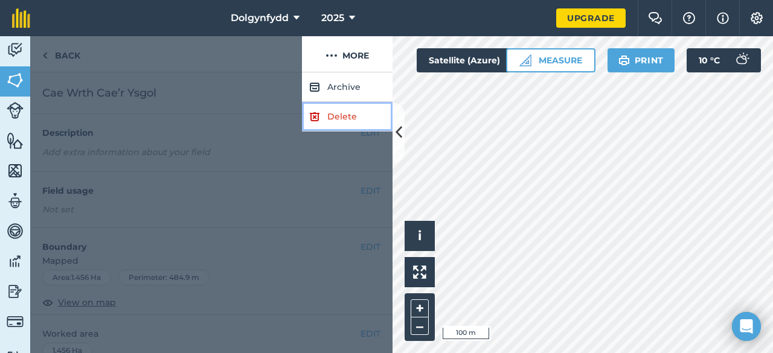
click at [318, 123] on img at bounding box center [314, 116] width 11 height 14
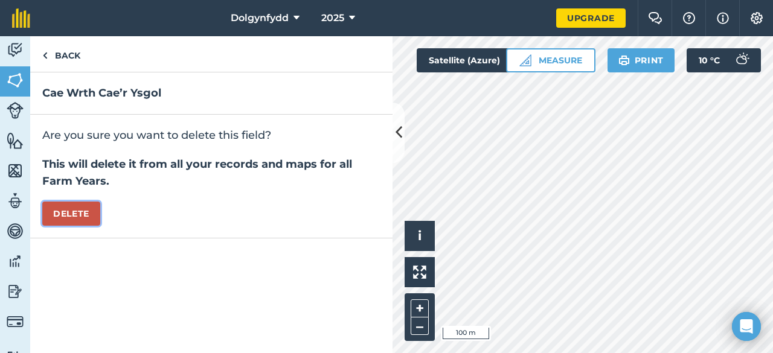
drag, startPoint x: 61, startPoint y: 217, endPoint x: 67, endPoint y: 216, distance: 6.2
click at [62, 218] on button "Delete" at bounding box center [71, 214] width 58 height 24
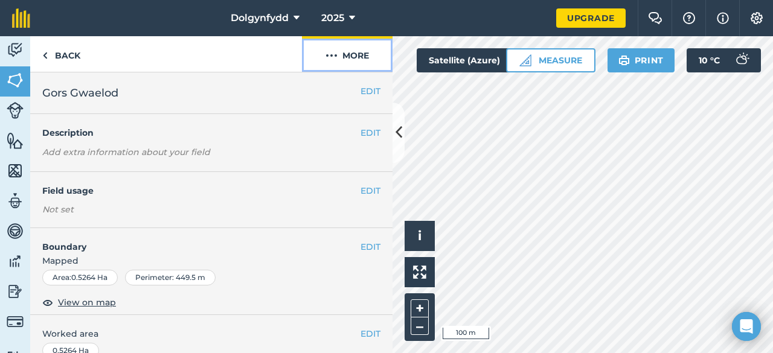
click at [366, 44] on button "More" at bounding box center [347, 54] width 91 height 36
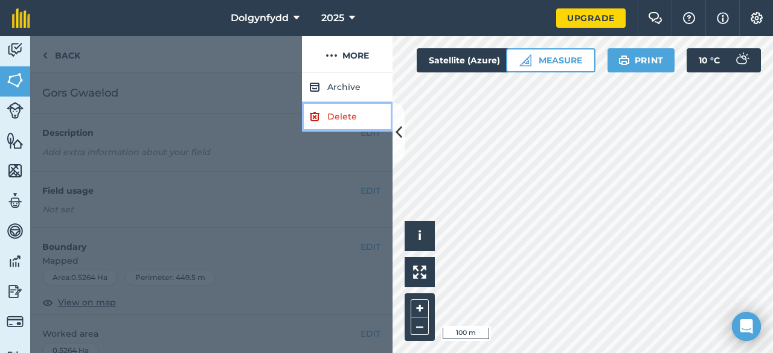
click at [344, 117] on link "Delete" at bounding box center [347, 117] width 91 height 30
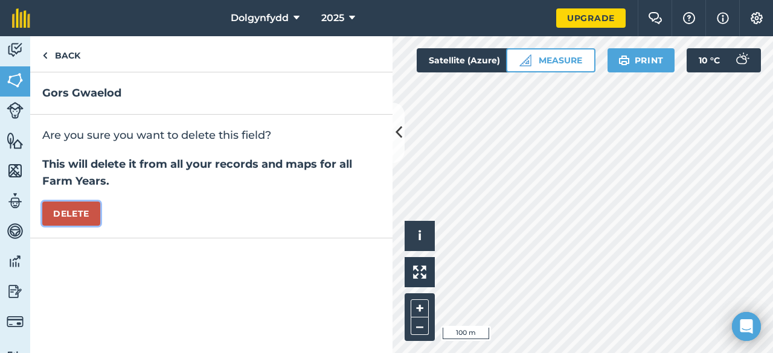
click at [59, 222] on button "Delete" at bounding box center [71, 214] width 58 height 24
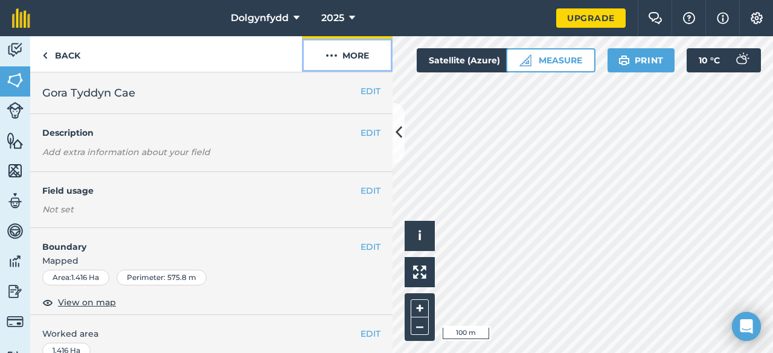
click at [359, 56] on button "More" at bounding box center [347, 54] width 91 height 36
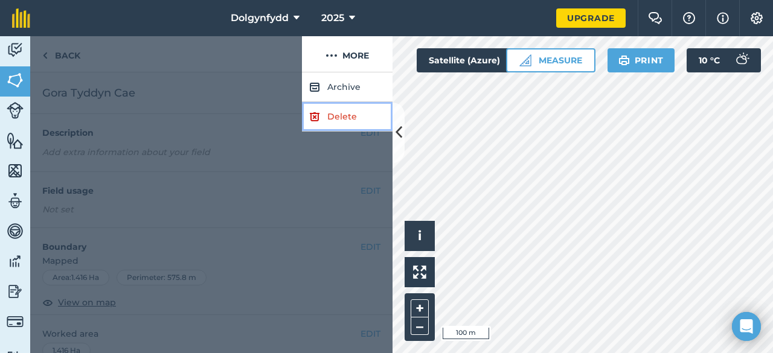
click at [325, 123] on link "Delete" at bounding box center [347, 117] width 91 height 30
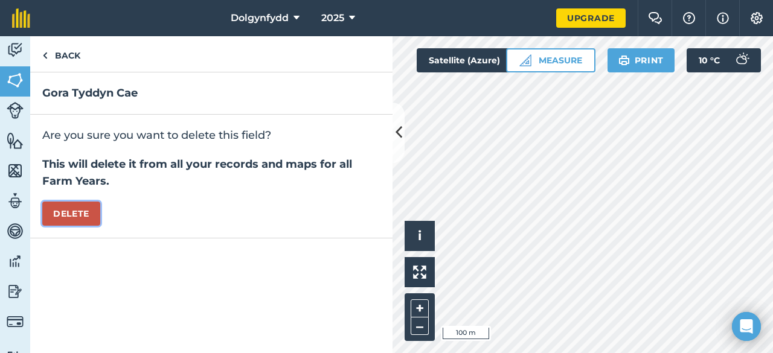
click at [85, 215] on button "Delete" at bounding box center [71, 214] width 58 height 24
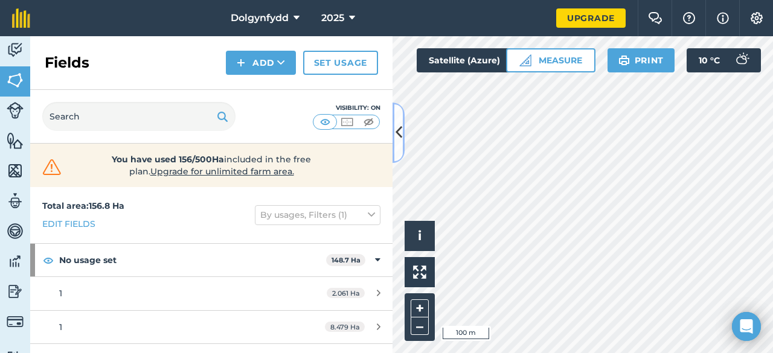
click at [394, 139] on button at bounding box center [398, 133] width 12 height 60
